Goal: Task Accomplishment & Management: Manage account settings

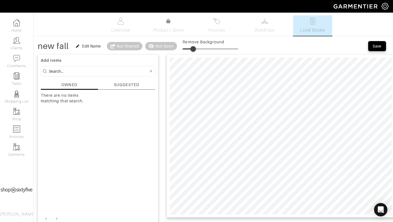
scroll to position [2, 0]
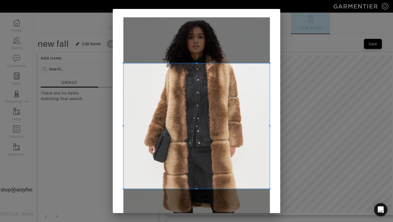
click at [253, 63] on span at bounding box center [196, 63] width 147 height 1
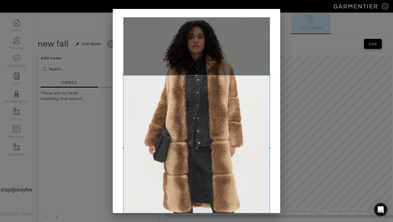
click at [264, 218] on div "Crop" at bounding box center [196, 111] width 393 height 222
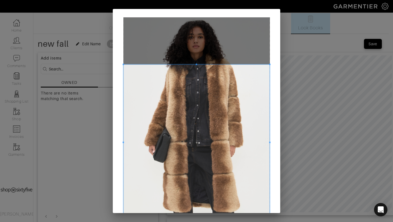
click at [194, 65] on div at bounding box center [196, 143] width 147 height 156
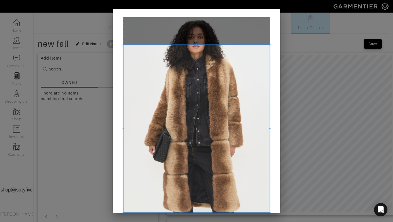
click at [194, 46] on span at bounding box center [196, 128] width 147 height 167
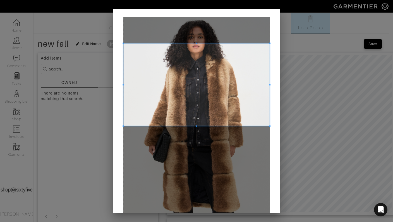
click at [266, 50] on span at bounding box center [196, 84] width 147 height 82
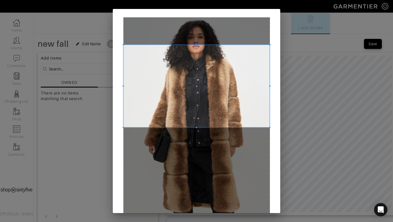
click at [266, 48] on span at bounding box center [196, 86] width 147 height 82
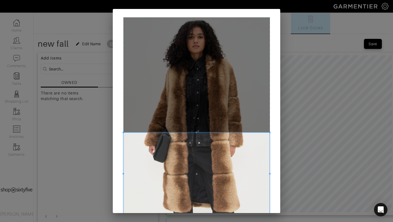
click at [193, 214] on div "Crop" at bounding box center [196, 111] width 393 height 222
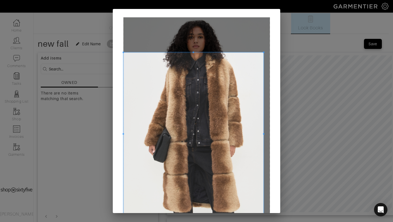
click at [265, 51] on span at bounding box center [263, 51] width 1 height 1
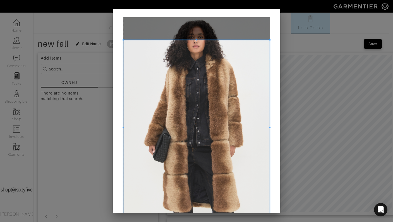
click at [269, 44] on span at bounding box center [269, 128] width 1 height 176
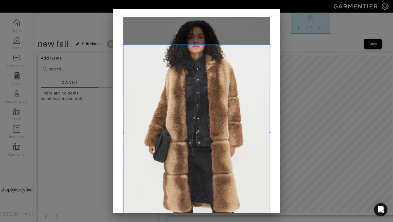
click at [269, 46] on div "Crop" at bounding box center [197, 155] width 168 height 292
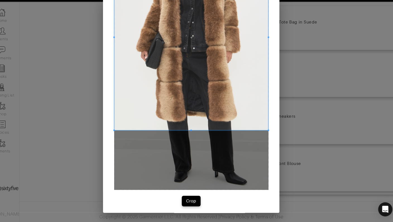
scroll to position [88, 0]
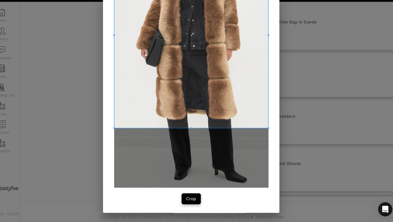
click at [193, 196] on button "Crop" at bounding box center [197, 199] width 18 height 10
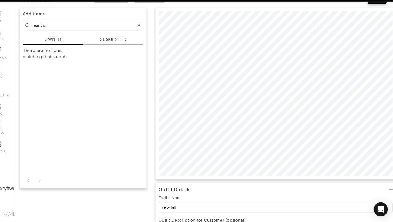
scroll to position [37, 0]
type input "29"
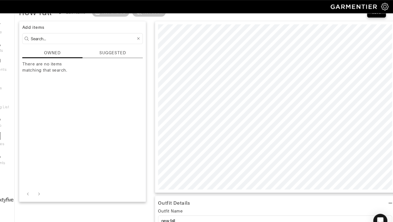
scroll to position [0, 0]
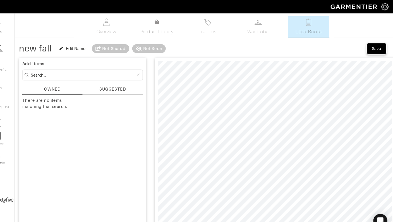
click at [375, 42] on button "Save" at bounding box center [377, 46] width 18 height 10
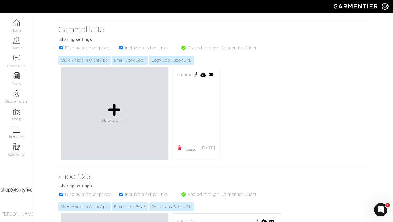
scroll to position [228, 0]
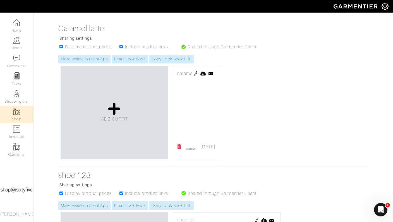
click at [18, 111] on img at bounding box center [16, 111] width 7 height 7
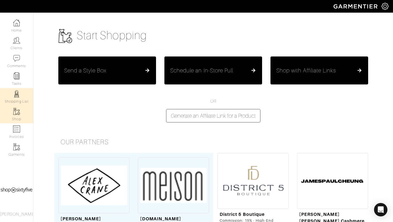
click at [21, 93] on link "Shopping List" at bounding box center [16, 97] width 33 height 18
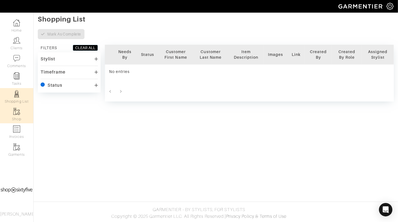
click at [22, 113] on link "Shop" at bounding box center [16, 115] width 33 height 18
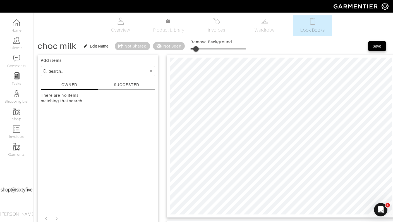
drag, startPoint x: 191, startPoint y: 49, endPoint x: 197, endPoint y: 49, distance: 5.9
click at [197, 49] on span at bounding box center [196, 49] width 6 height 6
click at [198, 49] on span at bounding box center [196, 49] width 6 height 6
click at [198, 49] on span at bounding box center [198, 49] width 6 height 6
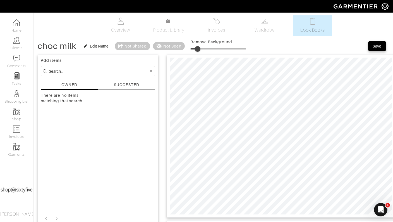
click at [198, 49] on span at bounding box center [198, 49] width 6 height 6
drag, startPoint x: 198, startPoint y: 49, endPoint x: 182, endPoint y: 50, distance: 16.2
click at [182, 50] on div "choc milk Edit Name Not Shared Not Seen Remove Background" at bounding box center [142, 46] width 209 height 11
click at [182, 50] on div "Not Seen" at bounding box center [169, 46] width 32 height 8
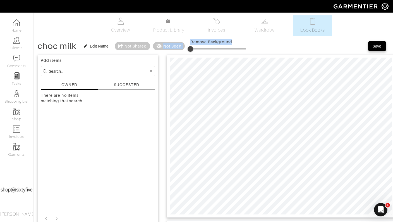
drag, startPoint x: 182, startPoint y: 50, endPoint x: 196, endPoint y: 44, distance: 15.5
click at [199, 44] on div "choc milk Edit Name Not Shared Not Seen Remove Background" at bounding box center [142, 46] width 209 height 11
drag, startPoint x: 191, startPoint y: 45, endPoint x: 208, endPoint y: 48, distance: 16.8
click at [208, 48] on span at bounding box center [207, 49] width 6 height 6
drag, startPoint x: 198, startPoint y: 48, endPoint x: 204, endPoint y: 45, distance: 7.0
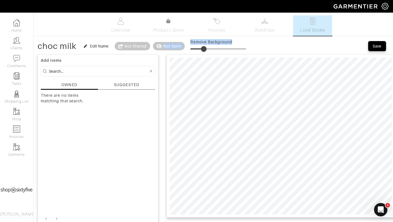
click at [204, 46] on span at bounding box center [204, 49] width 6 height 6
click at [207, 48] on span at bounding box center [204, 49] width 6 height 6
type input "52"
drag, startPoint x: 208, startPoint y: 48, endPoint x: 220, endPoint y: 41, distance: 13.5
click at [220, 41] on div "Remove Background" at bounding box center [219, 46] width 56 height 14
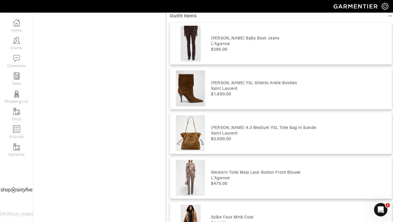
scroll to position [321, 0]
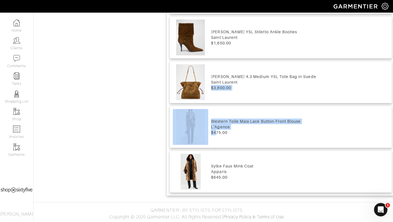
drag, startPoint x: 217, startPoint y: 130, endPoint x: 253, endPoint y: 75, distance: 65.3
click at [253, 75] on div "Selma Sleek Baby Boot Jeans L'Agence $290.00 Niki Suede YSL Stiletto Ankle Boot…" at bounding box center [281, 82] width 222 height 221
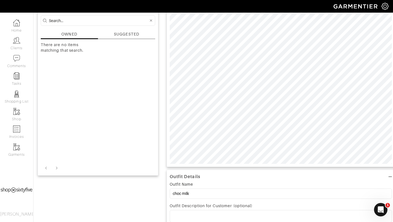
scroll to position [46, 0]
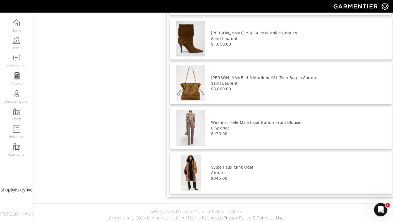
scroll to position [320, 0]
click at [186, 135] on img at bounding box center [190, 128] width 35 height 36
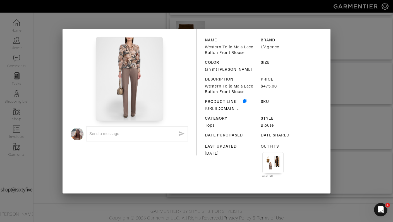
click at [146, 16] on div "x NAME Western Toile Maia Lace Button-Front Blouse BRAND L'Agence COLOR tan mt …" at bounding box center [196, 111] width 393 height 222
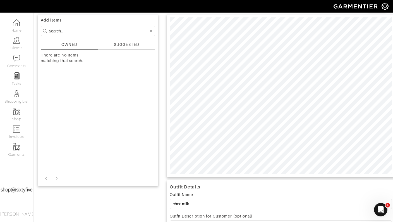
scroll to position [0, 0]
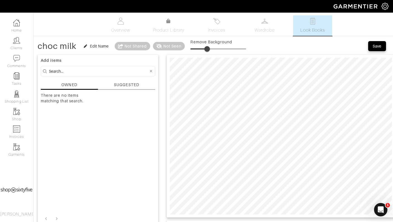
type input "25"
click at [205, 48] on span at bounding box center [205, 49] width 6 height 6
drag, startPoint x: 41, startPoint y: 86, endPoint x: 64, endPoint y: 137, distance: 56.0
click at [64, 137] on div "Add items OWNED SUGGESTED There are no items matching that search." at bounding box center [98, 140] width 121 height 172
click at [65, 137] on div "There are no items matching that search." at bounding box center [69, 120] width 56 height 56
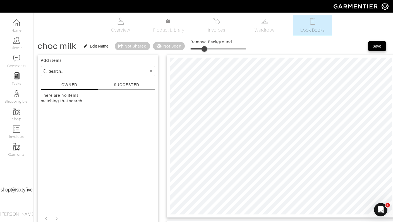
click at [61, 134] on div "There are no items matching that search." at bounding box center [69, 120] width 56 height 56
drag, startPoint x: 61, startPoint y: 134, endPoint x: 77, endPoint y: 118, distance: 22.5
click at [77, 118] on div "There are no items matching that search." at bounding box center [69, 120] width 56 height 56
click at [18, 114] on img at bounding box center [16, 111] width 7 height 7
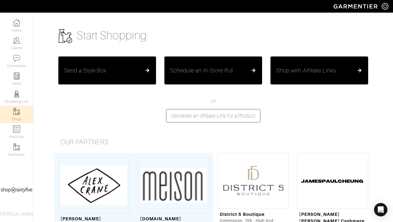
click at [20, 112] on link "Shop" at bounding box center [16, 115] width 33 height 18
click at [16, 112] on img at bounding box center [16, 111] width 7 height 7
click at [20, 111] on img at bounding box center [16, 111] width 7 height 7
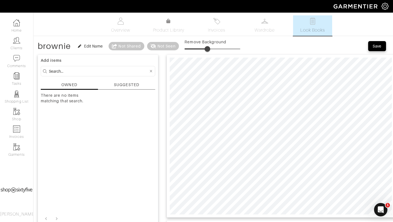
type input "48"
drag, startPoint x: 187, startPoint y: 45, endPoint x: 212, endPoint y: 47, distance: 25.2
click at [212, 47] on span at bounding box center [212, 49] width 6 height 6
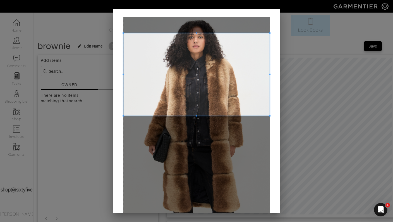
click at [237, 39] on span at bounding box center [196, 74] width 147 height 82
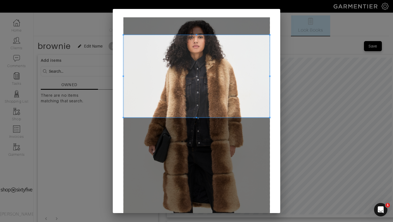
click at [237, 39] on span at bounding box center [196, 76] width 147 height 82
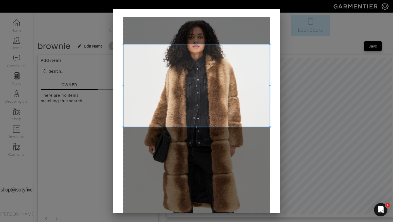
click at [239, 50] on span at bounding box center [196, 85] width 147 height 82
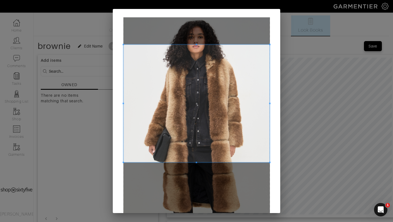
click at [253, 163] on span at bounding box center [196, 162] width 147 height 1
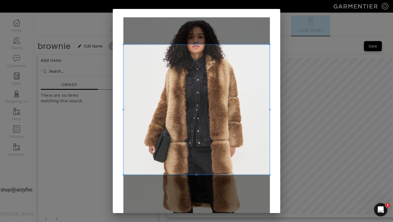
click at [253, 175] on span at bounding box center [196, 174] width 147 height 1
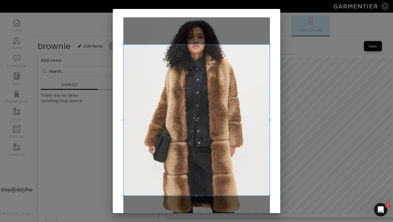
click at [250, 196] on span at bounding box center [196, 195] width 147 height 1
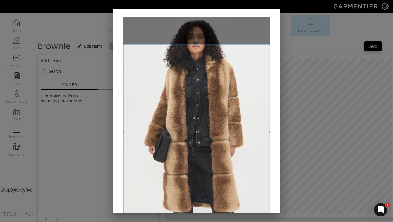
click at [253, 218] on span at bounding box center [196, 218] width 147 height 1
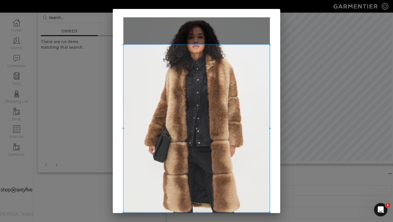
scroll to position [55, 0]
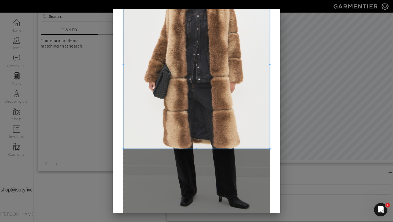
click at [251, 167] on div at bounding box center [196, 84] width 147 height 260
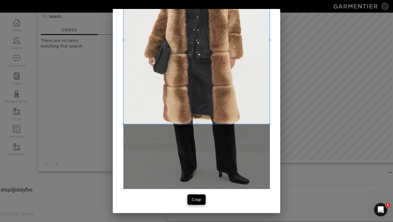
click at [192, 196] on button "Crop" at bounding box center [197, 199] width 18 height 10
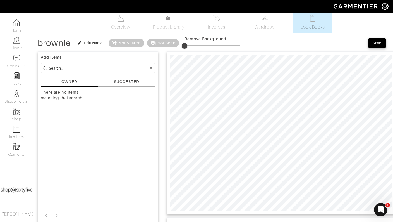
scroll to position [0, 0]
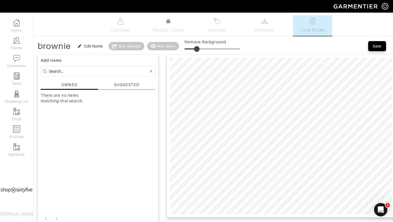
type input "41"
drag, startPoint x: 185, startPoint y: 46, endPoint x: 208, endPoint y: 46, distance: 22.9
click at [208, 46] on span at bounding box center [208, 49] width 6 height 6
type input "24"
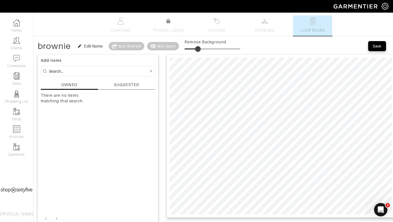
drag, startPoint x: 208, startPoint y: 46, endPoint x: 198, endPoint y: 48, distance: 9.5
click at [198, 48] on span at bounding box center [198, 49] width 6 height 6
click at [79, 71] on input at bounding box center [99, 71] width 100 height 7
type input "bags"
click at [167, 21] on icon at bounding box center [168, 21] width 4 height 4
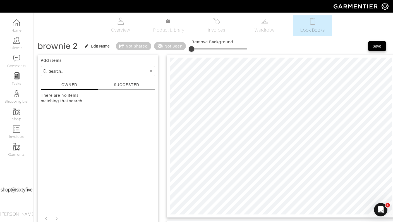
click at [193, 46] on span at bounding box center [192, 49] width 6 height 6
drag, startPoint x: 193, startPoint y: 46, endPoint x: 209, endPoint y: 48, distance: 16.4
click at [209, 48] on span at bounding box center [209, 49] width 6 height 6
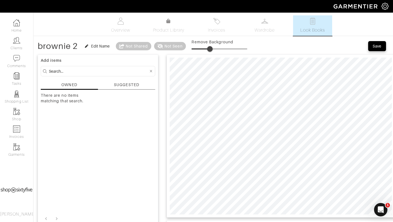
drag, startPoint x: 209, startPoint y: 49, endPoint x: 211, endPoint y: 52, distance: 3.3
click at [211, 52] on span at bounding box center [210, 49] width 6 height 6
drag, startPoint x: 209, startPoint y: 47, endPoint x: 204, endPoint y: 55, distance: 9.5
drag, startPoint x: 208, startPoint y: 46, endPoint x: 207, endPoint y: 51, distance: 4.7
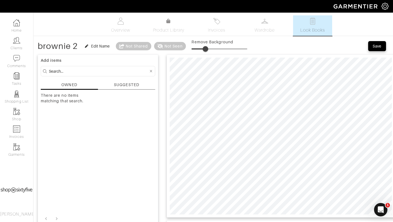
click at [207, 51] on span at bounding box center [206, 49] width 6 height 6
drag, startPoint x: 209, startPoint y: 47, endPoint x: 206, endPoint y: 46, distance: 3.4
click at [206, 46] on span at bounding box center [207, 49] width 6 height 6
click at [206, 49] on span at bounding box center [203, 49] width 6 height 6
click at [199, 46] on span at bounding box center [197, 49] width 6 height 6
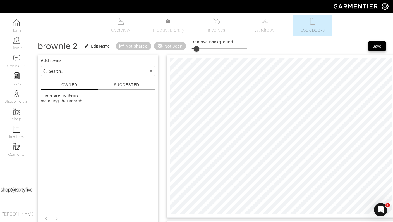
click at [199, 46] on span at bounding box center [197, 49] width 6 height 6
click at [199, 46] on span at bounding box center [199, 49] width 6 height 6
drag, startPoint x: 199, startPoint y: 48, endPoint x: 214, endPoint y: 50, distance: 14.9
click at [214, 50] on span at bounding box center [214, 49] width 6 height 6
type input "12"
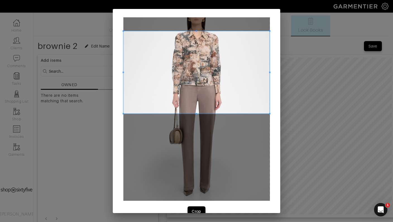
click at [260, 32] on span at bounding box center [196, 72] width 147 height 82
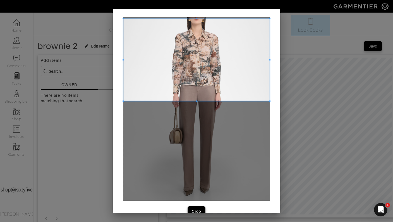
click at [257, 25] on span at bounding box center [196, 59] width 147 height 82
click at [196, 207] on button "Crop" at bounding box center [197, 211] width 18 height 10
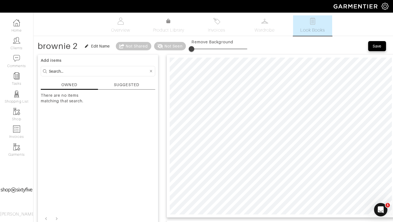
type input "14"
drag, startPoint x: 191, startPoint y: 46, endPoint x: 200, endPoint y: 47, distance: 9.0
click at [200, 47] on span at bounding box center [200, 49] width 6 height 6
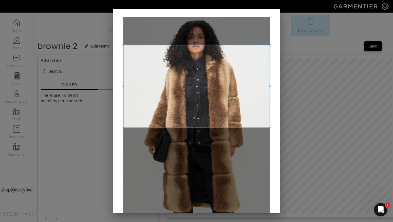
click at [236, 49] on span at bounding box center [196, 86] width 147 height 82
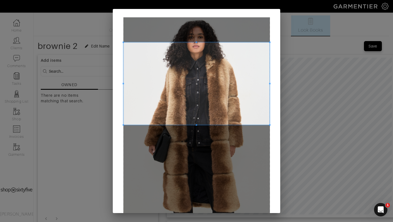
click at [272, 120] on div "Crop" at bounding box center [197, 155] width 168 height 292
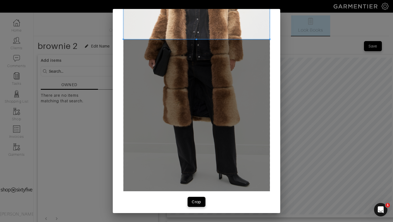
scroll to position [88, 0]
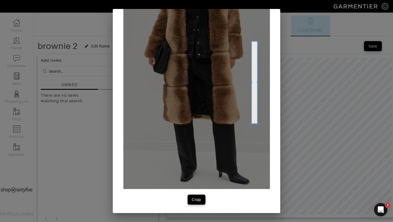
click at [253, 122] on div at bounding box center [196, 59] width 147 height 260
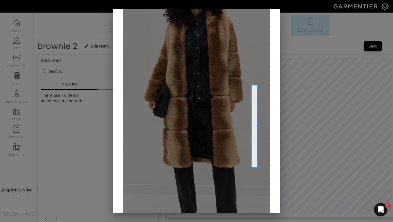
scroll to position [0, 0]
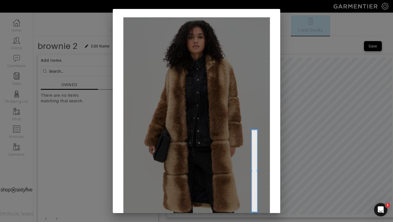
click at [263, 56] on div at bounding box center [196, 147] width 147 height 260
click at [274, 37] on div "Crop" at bounding box center [197, 155] width 168 height 292
click at [215, 58] on div at bounding box center [196, 147] width 147 height 260
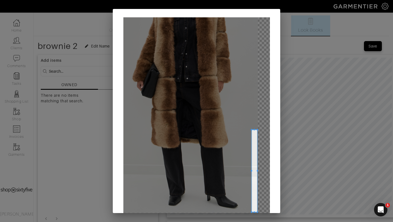
click at [182, 61] on div at bounding box center [196, 147] width 147 height 260
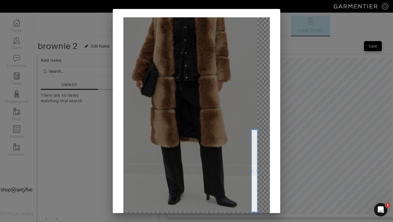
click at [192, 43] on div at bounding box center [196, 147] width 147 height 260
click at [239, 67] on div at bounding box center [196, 147] width 147 height 260
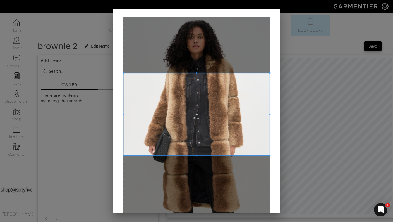
click at [264, 73] on span at bounding box center [196, 114] width 147 height 82
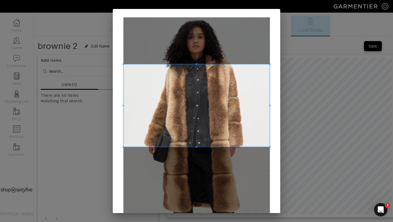
click at [261, 63] on span at bounding box center [196, 63] width 147 height 1
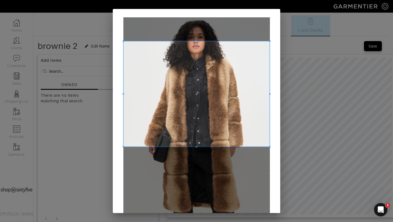
click at [263, 42] on span at bounding box center [196, 40] width 147 height 1
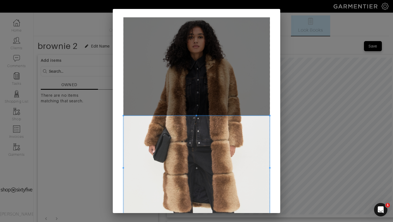
click at [276, 218] on div "Crop" at bounding box center [196, 111] width 393 height 222
click at [206, 115] on span at bounding box center [196, 115] width 147 height 1
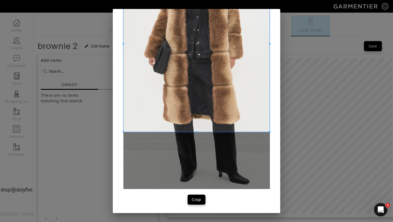
scroll to position [88, 0]
click at [193, 196] on button "Crop" at bounding box center [197, 200] width 18 height 10
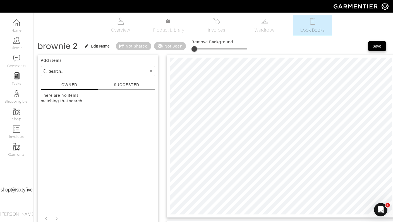
type input "20"
drag, startPoint x: 192, startPoint y: 49, endPoint x: 204, endPoint y: 49, distance: 11.5
click at [204, 49] on span at bounding box center [203, 49] width 6 height 6
type input "25"
click at [320, 215] on div at bounding box center [281, 135] width 229 height 163
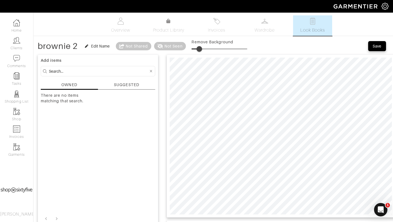
type input "26"
type input "14"
type input "25"
click at [379, 42] on button "Save" at bounding box center [377, 46] width 18 height 10
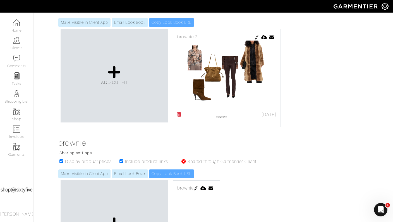
scroll to position [114, 0]
click at [126, 21] on link "Email Look Book" at bounding box center [130, 22] width 36 height 9
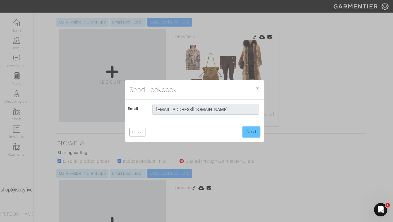
click at [252, 131] on button "Send" at bounding box center [251, 132] width 17 height 11
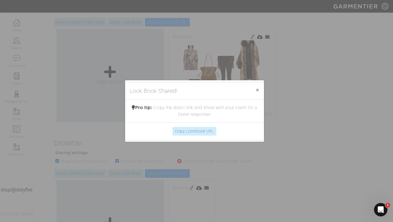
click at [252, 131] on div "Copy Lookbook URL" at bounding box center [194, 131] width 139 height 18
click at [256, 87] on span "×" at bounding box center [258, 90] width 4 height 8
